Goal: Task Accomplishment & Management: Use online tool/utility

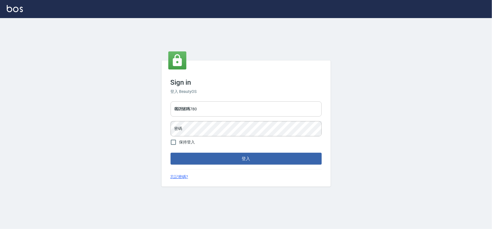
click at [250, 108] on input "0975575780" at bounding box center [246, 108] width 151 height 15
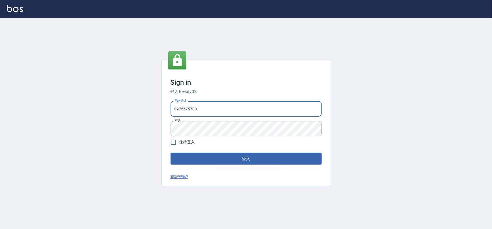
type input "22878535"
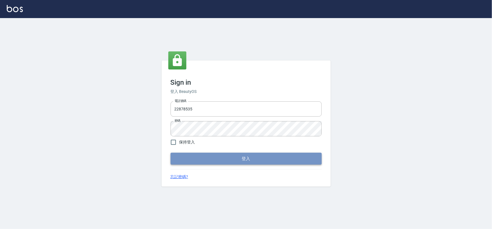
click at [232, 161] on button "登入" at bounding box center [246, 159] width 151 height 12
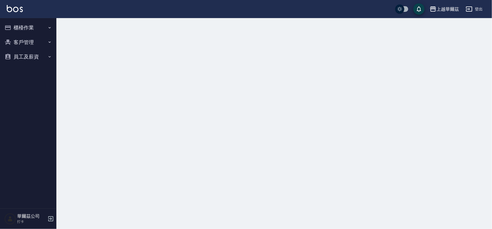
click at [38, 32] on button "櫃檯作業" at bounding box center [28, 27] width 52 height 15
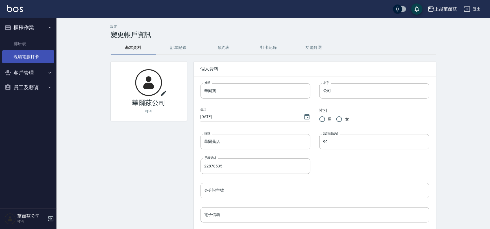
click at [37, 55] on link "現場電腦打卡" at bounding box center [28, 56] width 52 height 13
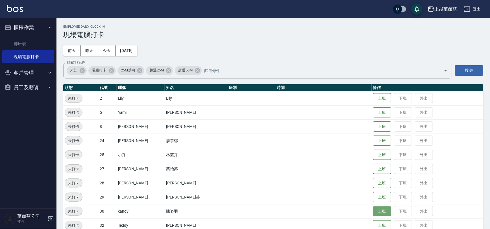
click at [373, 209] on button "上班" at bounding box center [382, 211] width 18 height 10
click at [375, 94] on button "上班" at bounding box center [382, 98] width 18 height 10
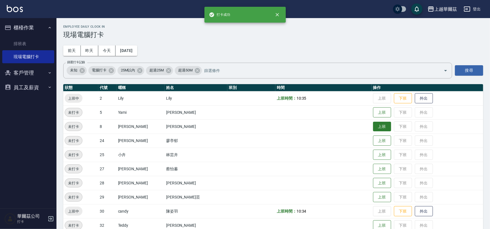
click at [373, 126] on button "上班" at bounding box center [382, 127] width 18 height 10
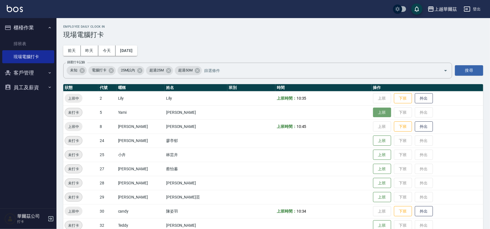
click at [373, 115] on button "上班" at bounding box center [382, 113] width 18 height 10
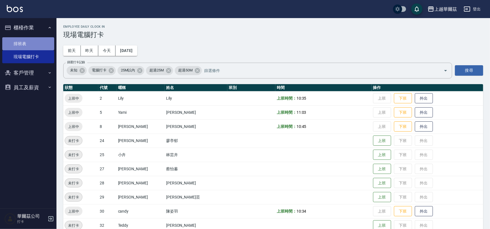
click at [28, 40] on link "排班表" at bounding box center [28, 43] width 52 height 13
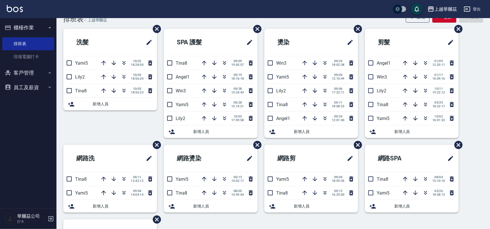
scroll to position [2, 0]
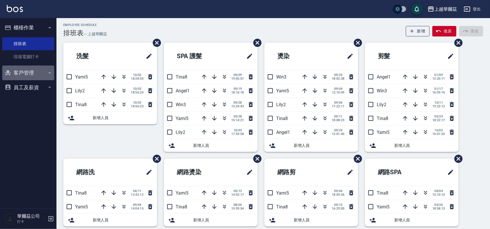
click at [28, 73] on button "客戶管理" at bounding box center [28, 72] width 52 height 15
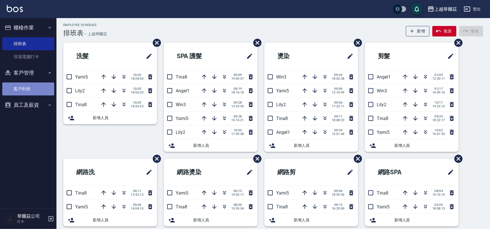
click at [34, 91] on link "客戶列表" at bounding box center [28, 88] width 52 height 13
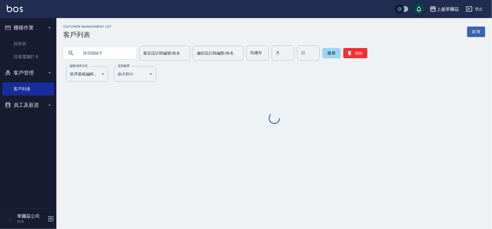
click at [83, 56] on input "text" at bounding box center [105, 52] width 53 height 15
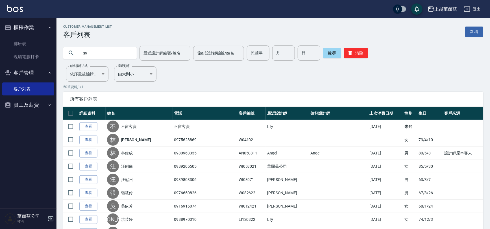
type input "s"
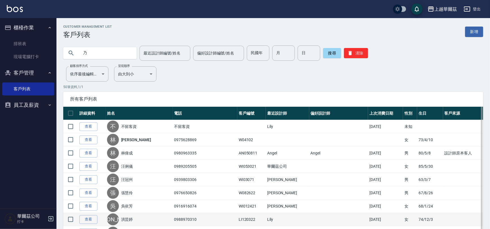
type input "乃"
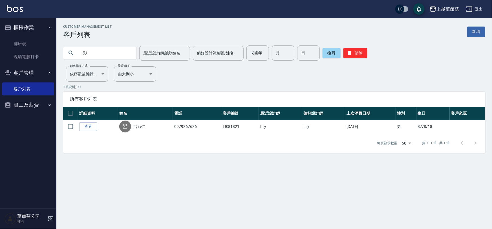
type input "彭"
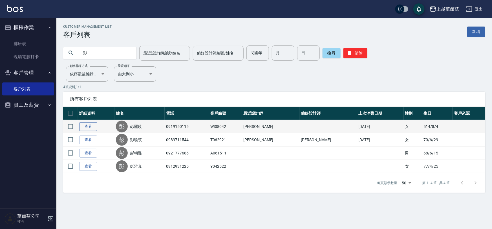
click at [89, 126] on link "查看" at bounding box center [88, 126] width 18 height 9
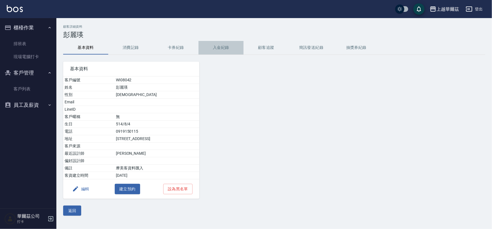
click at [220, 45] on button "入金紀錄" at bounding box center [221, 48] width 45 height 14
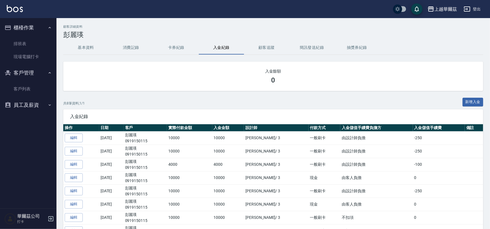
click at [42, 27] on button "櫃檯作業" at bounding box center [28, 27] width 52 height 15
click at [33, 24] on button "櫃檯作業" at bounding box center [28, 27] width 52 height 15
click at [477, 8] on button "登出" at bounding box center [472, 9] width 22 height 10
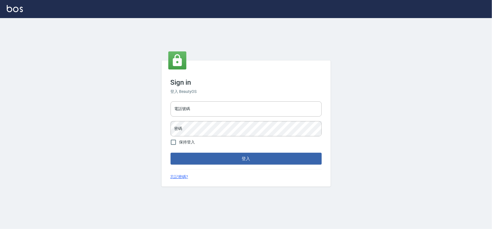
type input "22878535"
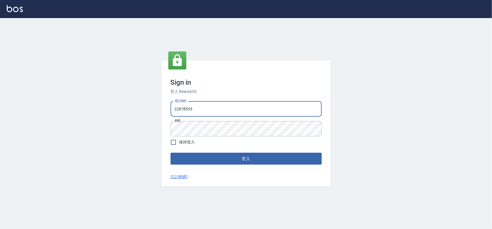
click at [230, 111] on input "22878535" at bounding box center [246, 108] width 151 height 15
type input "0975575780"
click at [248, 156] on button "登入" at bounding box center [246, 159] width 151 height 12
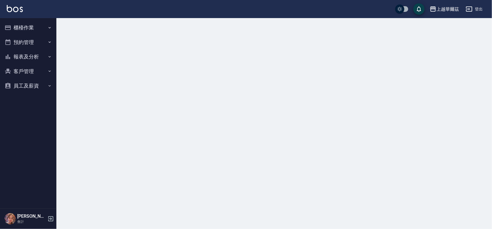
click at [25, 25] on button "櫃檯作業" at bounding box center [28, 27] width 52 height 15
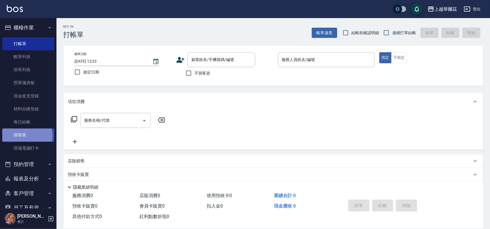
click at [20, 136] on link "排班表" at bounding box center [28, 134] width 52 height 13
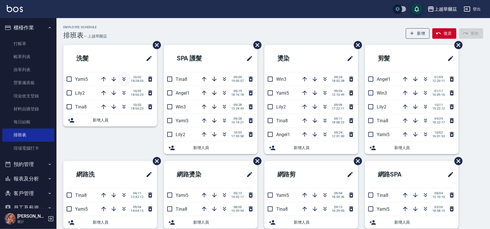
click at [126, 78] on icon "button" at bounding box center [123, 79] width 7 height 7
